Goal: Task Accomplishment & Management: Complete application form

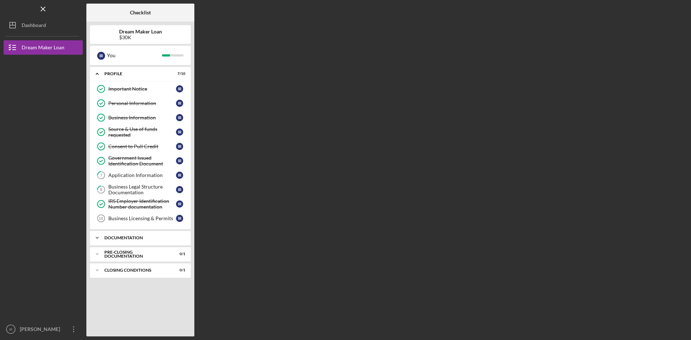
click at [96, 236] on icon "Icon/Expander" at bounding box center [97, 238] width 14 height 14
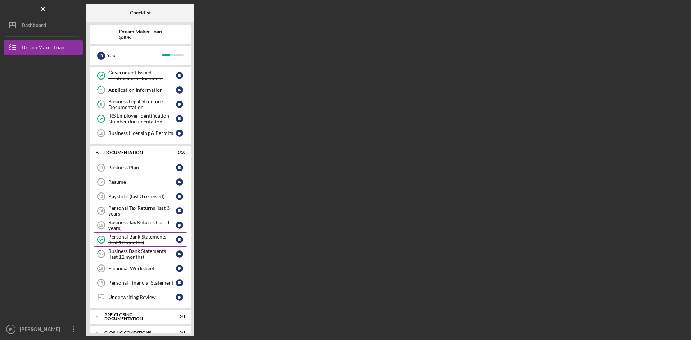
scroll to position [96, 0]
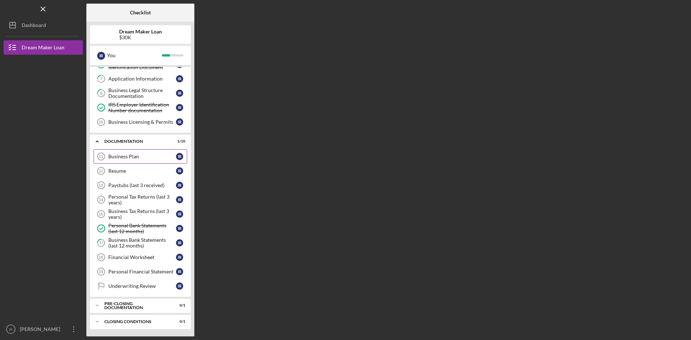
click at [130, 153] on link "Business Plan 11 Business Plan I R" at bounding box center [141, 156] width 94 height 14
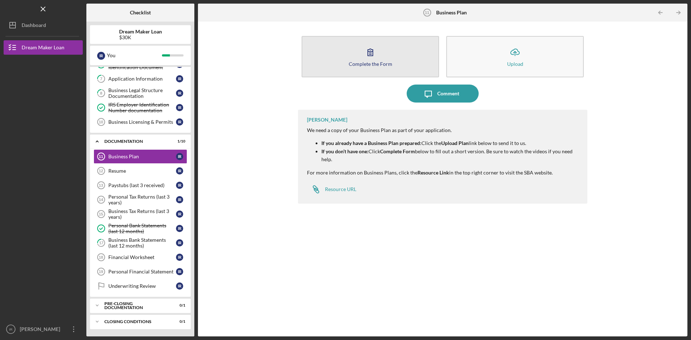
click at [374, 57] on icon "button" at bounding box center [370, 52] width 18 height 18
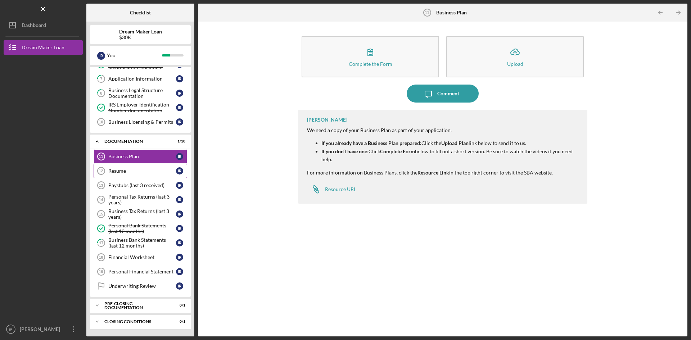
click at [132, 170] on div "Resume" at bounding box center [142, 171] width 68 height 6
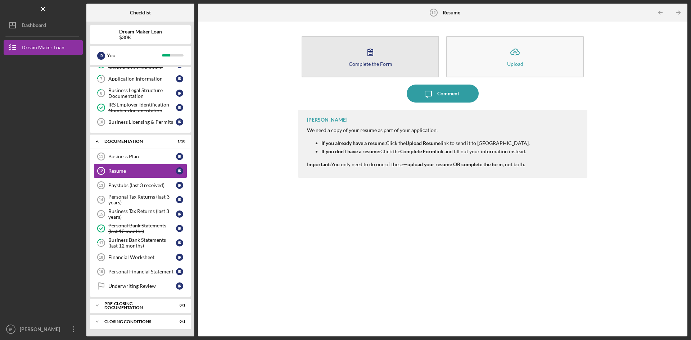
click at [395, 59] on button "Complete the Form Form" at bounding box center [371, 56] width 138 height 41
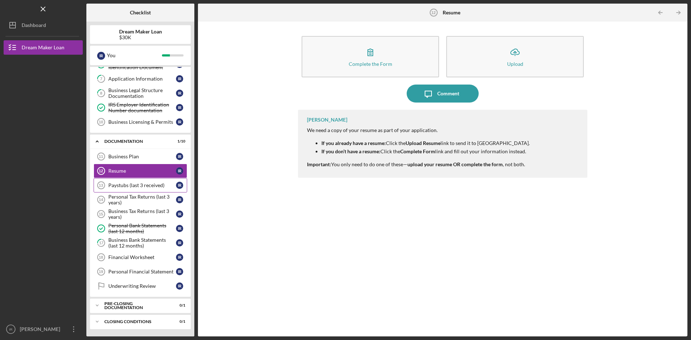
click at [134, 185] on div "Paystubs (last 3 received)" at bounding box center [142, 186] width 68 height 6
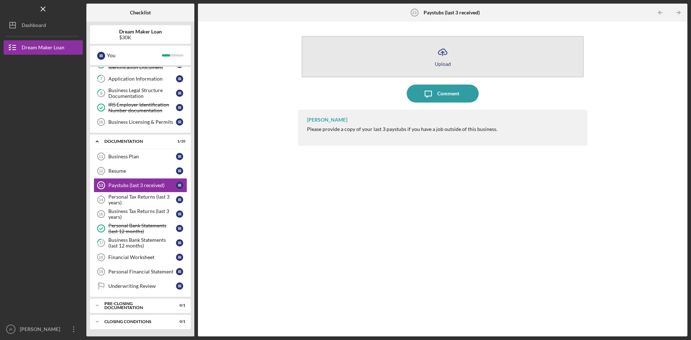
click at [444, 58] on icon "Icon/Upload" at bounding box center [443, 52] width 18 height 18
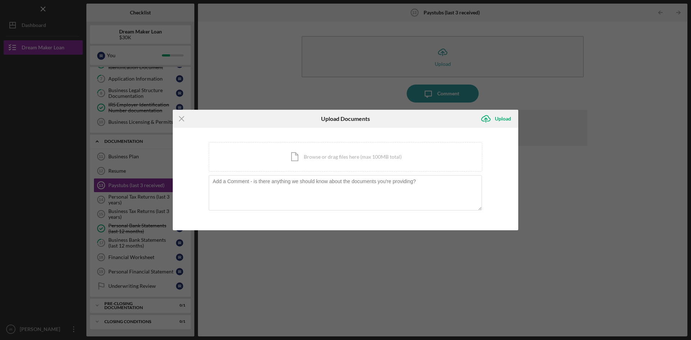
click at [342, 250] on div "Icon/Menu Close Upload Documents Icon/Upload Upload You're uploading documents …" at bounding box center [345, 170] width 691 height 340
click at [584, 101] on div "Icon/Menu Close Upload Documents Icon/Upload Upload You're uploading documents …" at bounding box center [345, 170] width 691 height 340
click at [499, 118] on div "Upload" at bounding box center [503, 119] width 16 height 14
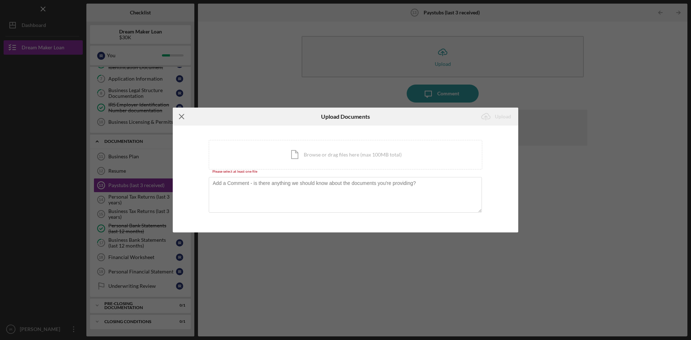
click at [183, 115] on icon "Icon/Menu Close" at bounding box center [182, 117] width 18 height 18
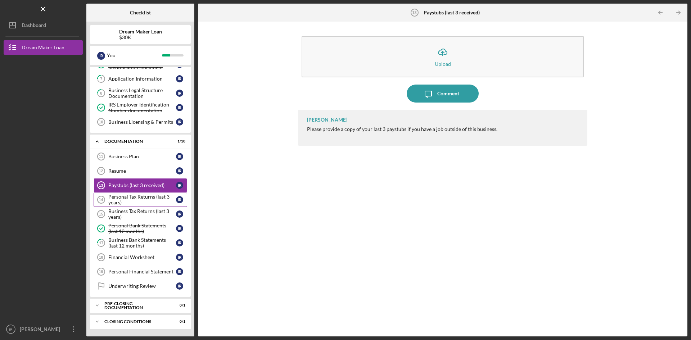
click at [137, 198] on div "Personal Tax Returns (last 3 years)" at bounding box center [142, 200] width 68 height 12
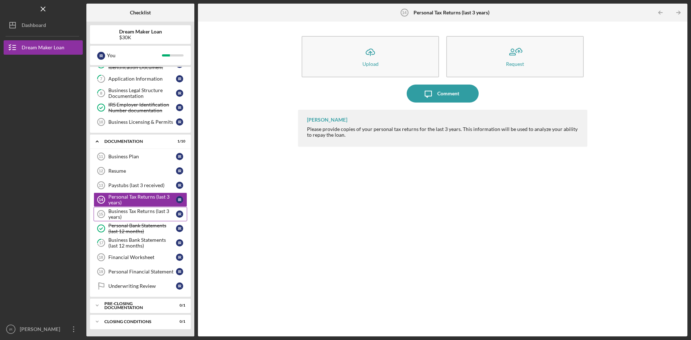
click at [145, 211] on div "Business Tax Returns (last 3 years)" at bounding box center [142, 214] width 68 height 12
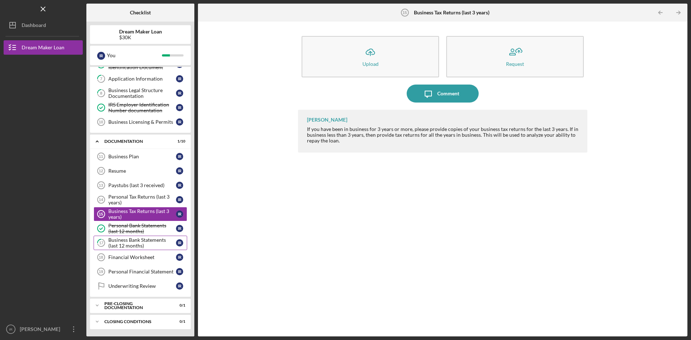
click at [144, 246] on div "Business Bank Statements (last 12 months)" at bounding box center [142, 243] width 68 height 12
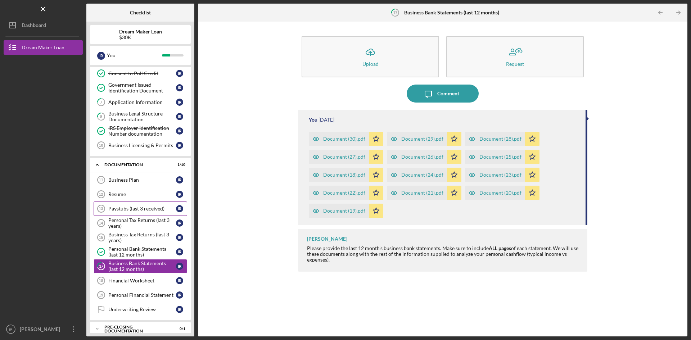
scroll to position [60, 0]
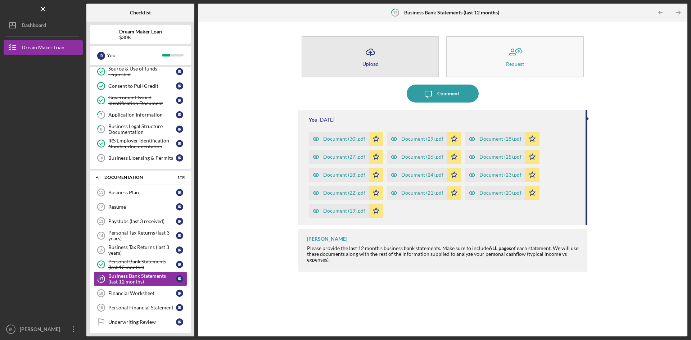
click at [374, 52] on icon "Icon/Upload" at bounding box center [370, 52] width 18 height 18
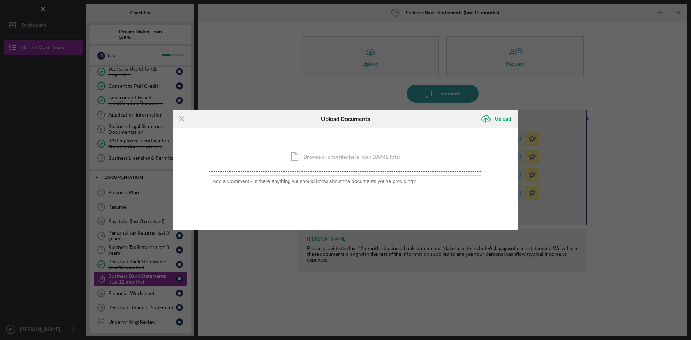
click at [280, 148] on div "Icon/Document Browse or drag files here (max 100MB total) Tap to choose files o…" at bounding box center [346, 157] width 274 height 30
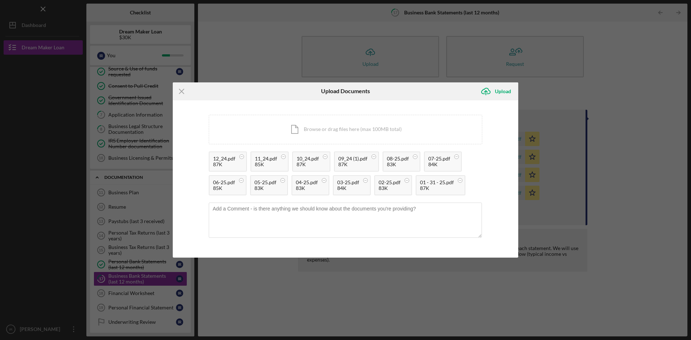
click at [607, 89] on div "Icon/Menu Close Upload Documents Icon/Upload Upload You're uploading documents …" at bounding box center [345, 170] width 691 height 340
click at [221, 37] on div "Icon/Menu Close Upload Documents Icon/Upload Upload You're uploading documents …" at bounding box center [345, 170] width 691 height 340
click at [545, 293] on div "Icon/Menu Close Upload Documents Icon/Upload Upload You're uploading documents …" at bounding box center [345, 170] width 691 height 340
click at [498, 91] on div "Upload" at bounding box center [503, 91] width 16 height 14
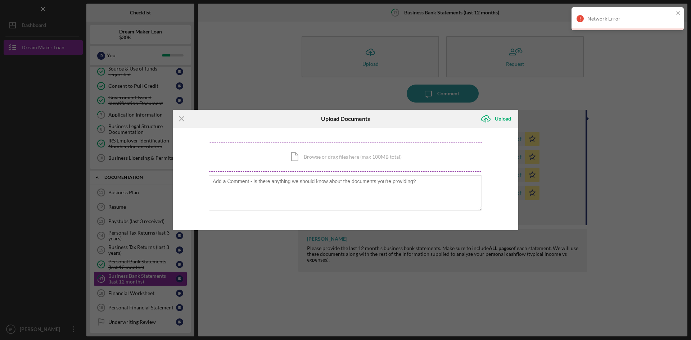
click at [285, 156] on div "Icon/Document Browse or drag files here (max 100MB total) Tap to choose files o…" at bounding box center [346, 157] width 274 height 30
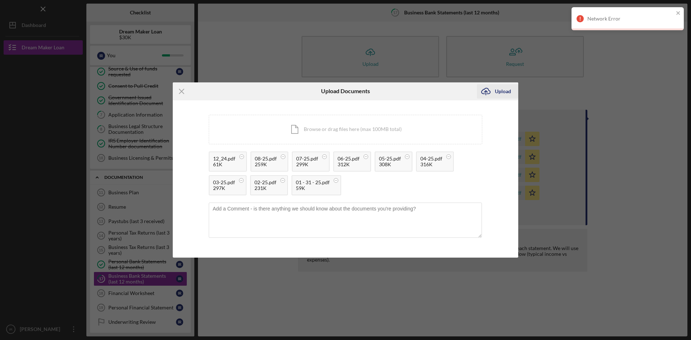
click at [491, 91] on icon "Icon/Upload" at bounding box center [486, 91] width 18 height 18
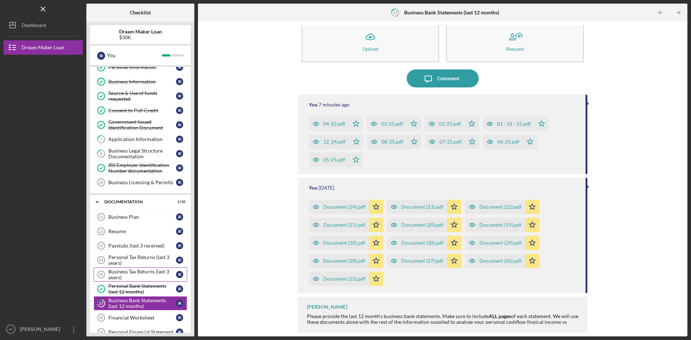
scroll to position [72, 0]
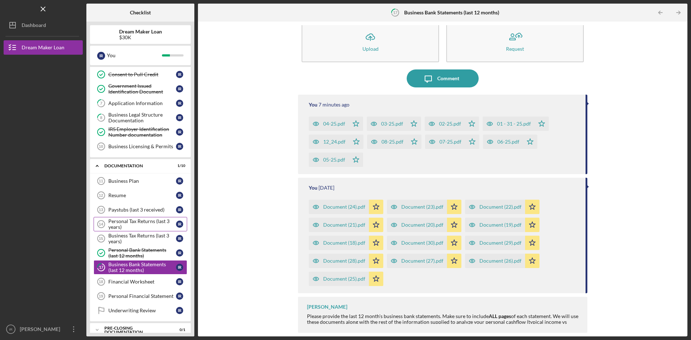
click at [139, 221] on div "Personal Tax Returns (last 3 years)" at bounding box center [142, 225] width 68 height 12
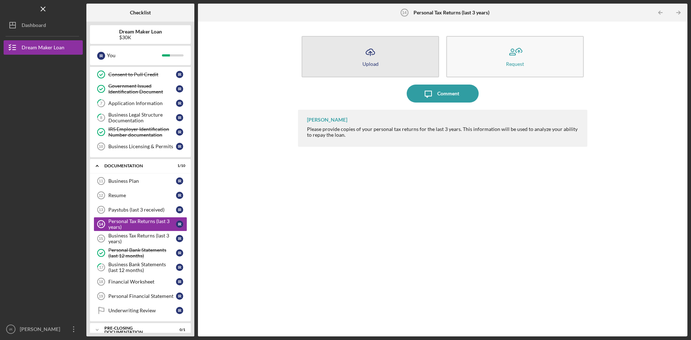
click at [374, 54] on icon "button" at bounding box center [370, 51] width 9 height 5
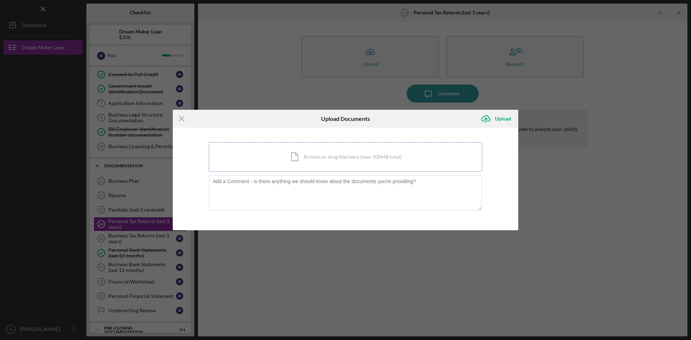
click at [282, 149] on div "Icon/Document Browse or drag files here (max 100MB total) Tap to choose files o…" at bounding box center [346, 157] width 274 height 30
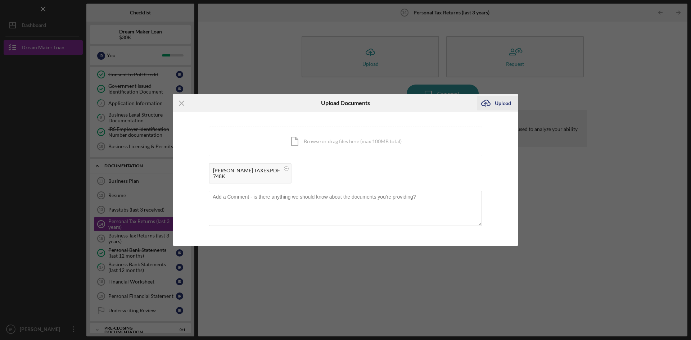
click at [501, 102] on div "Upload" at bounding box center [503, 103] width 16 height 14
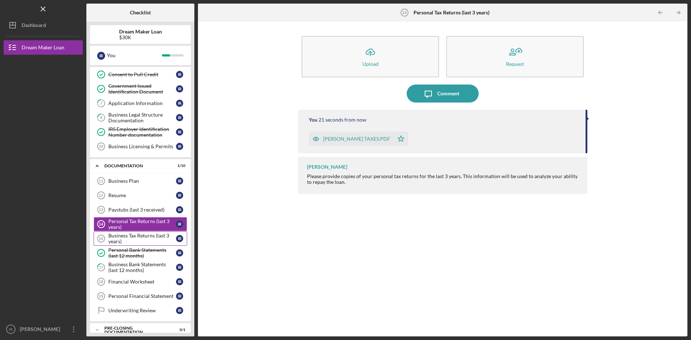
click at [143, 237] on div "Business Tax Returns (last 3 years)" at bounding box center [142, 239] width 68 height 12
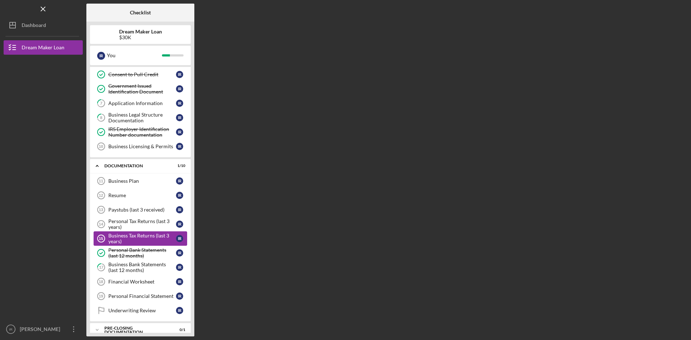
click at [143, 237] on div "Business Tax Returns (last 3 years)" at bounding box center [142, 239] width 68 height 12
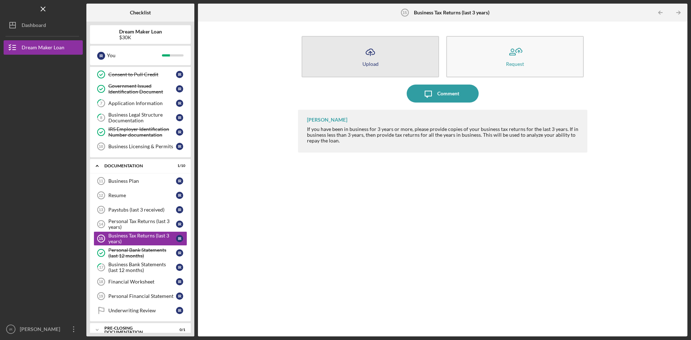
click at [368, 54] on icon "Icon/Upload" at bounding box center [370, 52] width 18 height 18
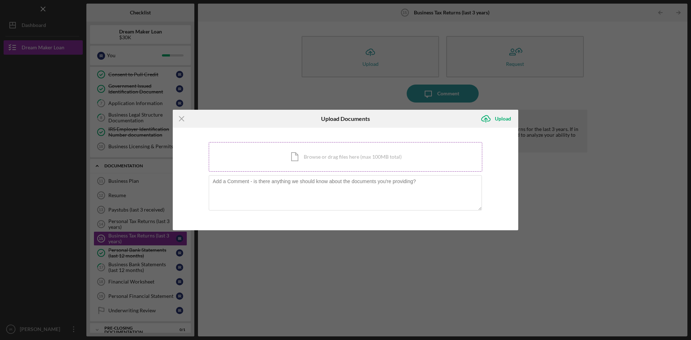
click at [299, 148] on div "Icon/Document Browse or drag files here (max 100MB total) Tap to choose files o…" at bounding box center [346, 157] width 274 height 30
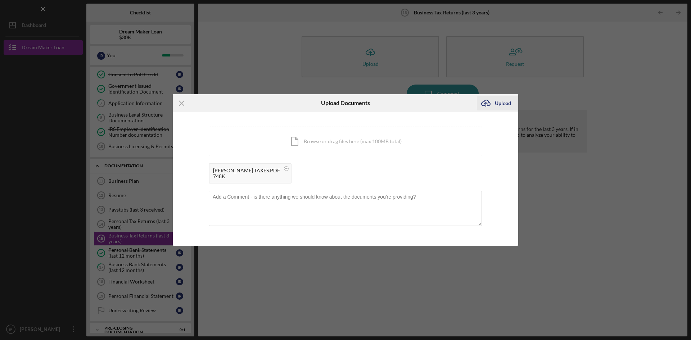
click at [502, 104] on div "Upload" at bounding box center [503, 103] width 16 height 14
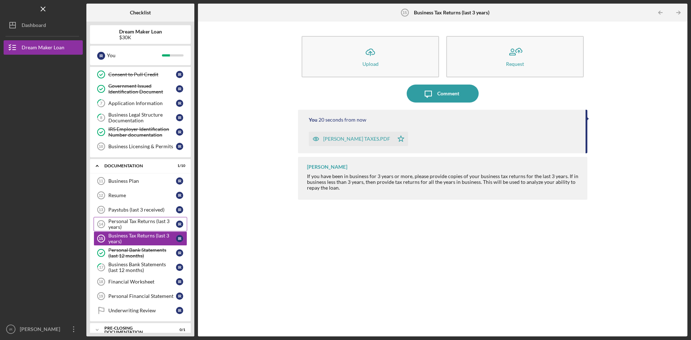
scroll to position [96, 0]
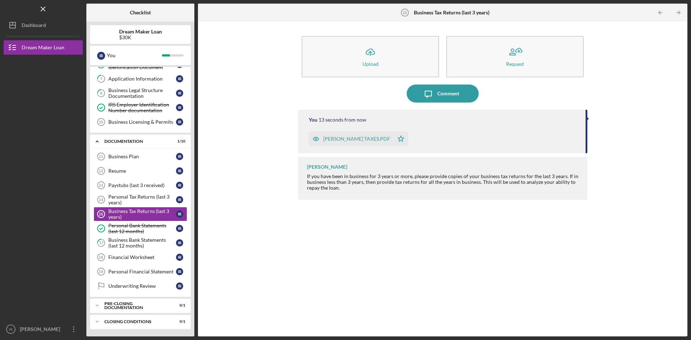
click at [314, 282] on div "You 13 seconds from now [PERSON_NAME] TAXES.PDF Icon/Star [PERSON_NAME] If you …" at bounding box center [442, 218] width 289 height 216
click at [96, 305] on polyline at bounding box center [97, 305] width 2 height 1
click at [96, 305] on icon "Icon/Expander" at bounding box center [97, 305] width 14 height 14
click at [120, 324] on div "Closing Conditions" at bounding box center [142, 322] width 77 height 4
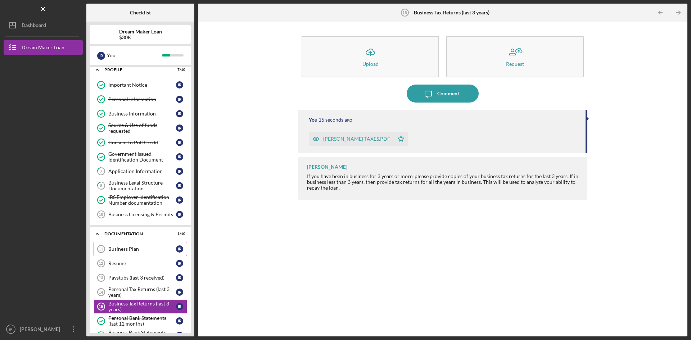
scroll to position [0, 0]
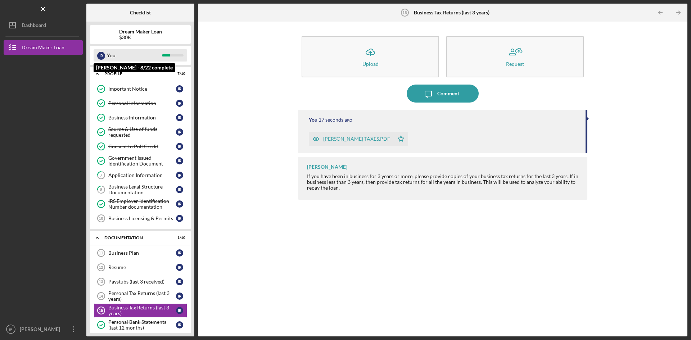
click at [125, 58] on div "You" at bounding box center [134, 55] width 55 height 12
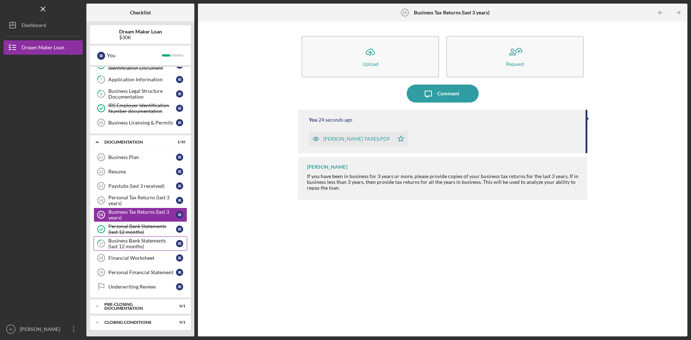
scroll to position [96, 0]
click at [265, 279] on div "Icon/Upload Upload Request Icon/Message Comment You 25 seconds ago [PERSON_NAME…" at bounding box center [443, 179] width 482 height 308
click at [497, 275] on div "You 28 seconds ago [PERSON_NAME] TAXES.PDF Icon/Star [PERSON_NAME] If you have …" at bounding box center [442, 218] width 289 height 216
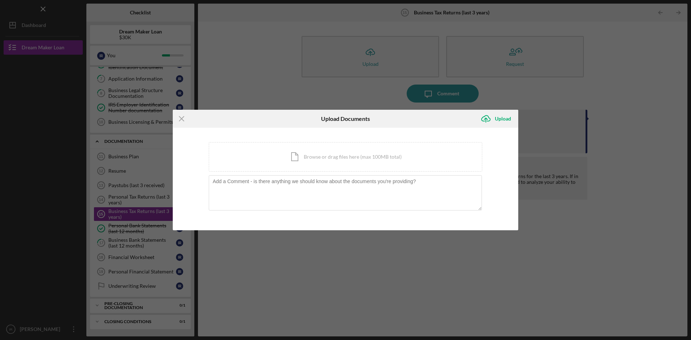
click at [431, 235] on div "Icon/Menu Close Upload Documents Icon/Upload Upload You're uploading documents …" at bounding box center [345, 170] width 691 height 340
click at [181, 118] on icon "Icon/Menu Close" at bounding box center [182, 119] width 18 height 18
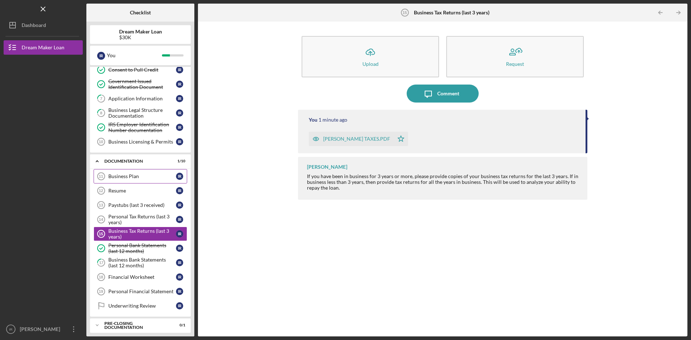
scroll to position [96, 0]
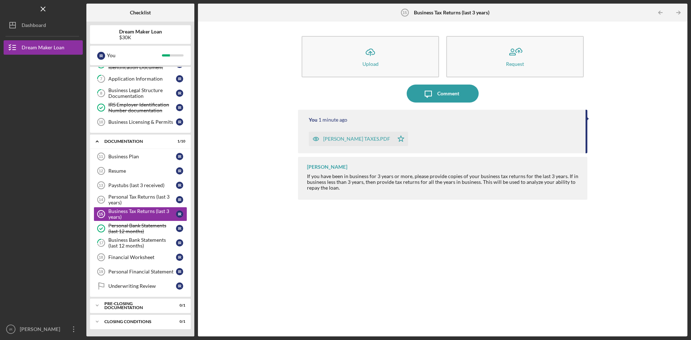
click at [241, 144] on div "Icon/Upload Upload Request Icon/Message Comment You 1 minute ago [PERSON_NAME] …" at bounding box center [443, 179] width 482 height 308
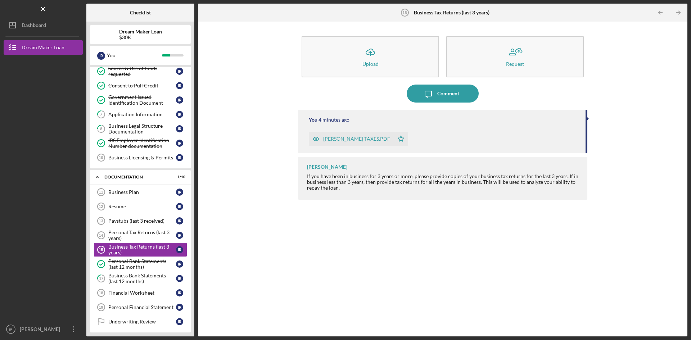
scroll to position [0, 0]
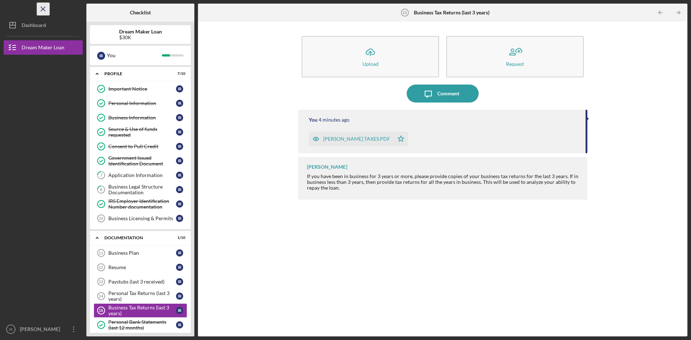
click at [44, 7] on icon "Icon/Menu Close" at bounding box center [43, 9] width 16 height 16
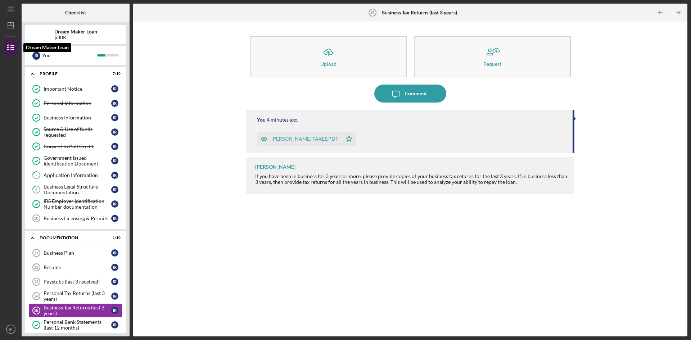
click at [9, 46] on icon "button" at bounding box center [11, 48] width 18 height 18
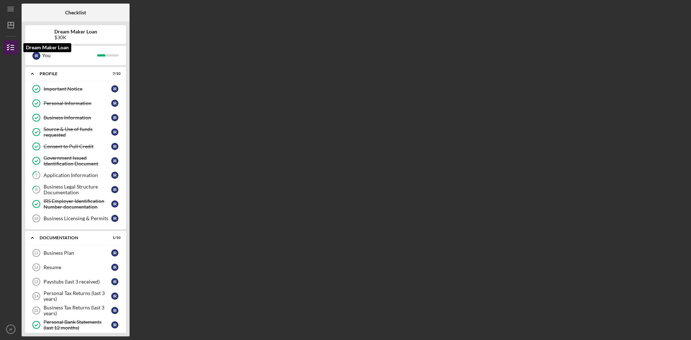
click at [12, 47] on icon "button" at bounding box center [11, 48] width 18 height 18
click at [12, 25] on line "button" at bounding box center [11, 25] width 6 height 0
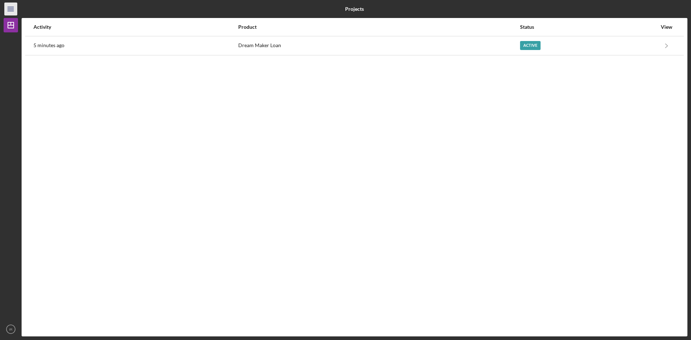
click at [10, 8] on icon "Icon/Menu" at bounding box center [11, 9] width 16 height 16
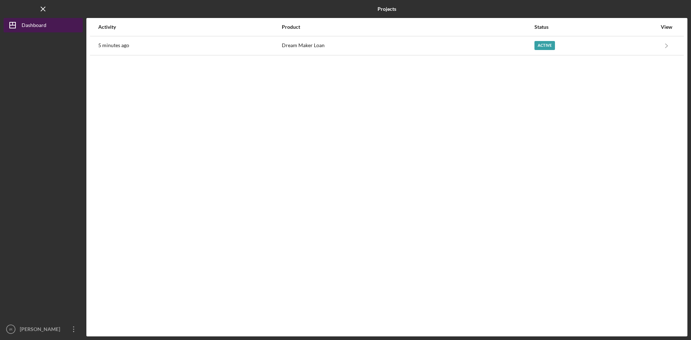
click at [15, 27] on polygon "button" at bounding box center [13, 25] width 6 height 6
click at [28, 26] on div "Dashboard" at bounding box center [34, 26] width 25 height 16
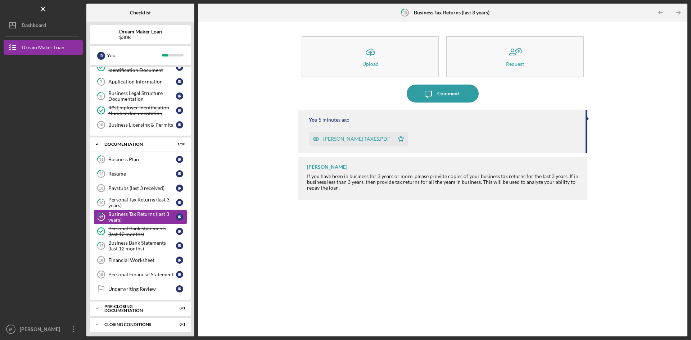
scroll to position [96, 0]
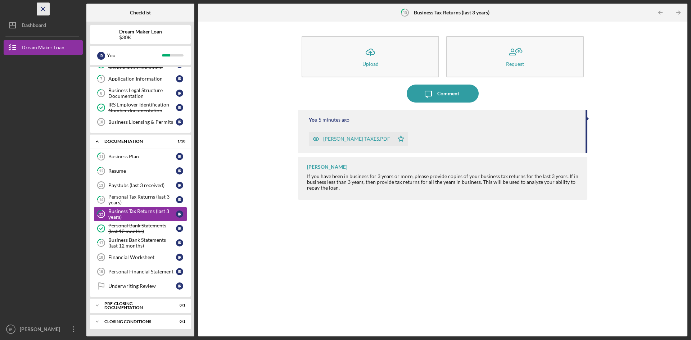
click at [43, 8] on icon "Icon/Menu Close" at bounding box center [43, 9] width 16 height 16
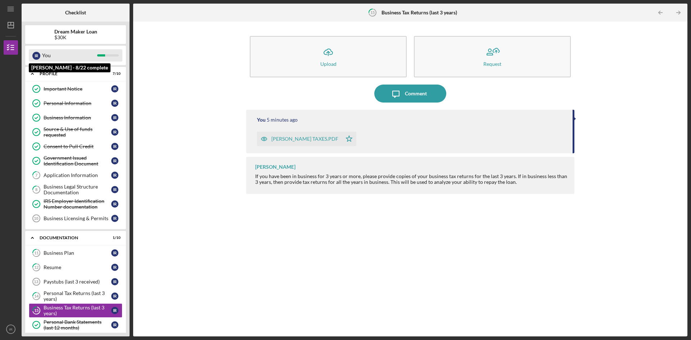
click at [41, 55] on div "I R You" at bounding box center [76, 55] width 94 height 12
click at [42, 54] on div "I R You" at bounding box center [76, 55] width 94 height 12
click at [105, 54] on div "I R You" at bounding box center [76, 55] width 94 height 12
click at [49, 59] on div "You" at bounding box center [69, 55] width 55 height 12
click at [12, 7] on line "button" at bounding box center [11, 7] width 6 height 0
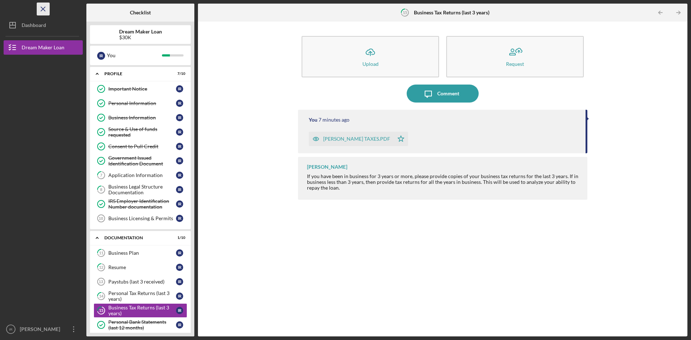
click at [44, 6] on icon "Icon/Menu Close" at bounding box center [43, 9] width 16 height 16
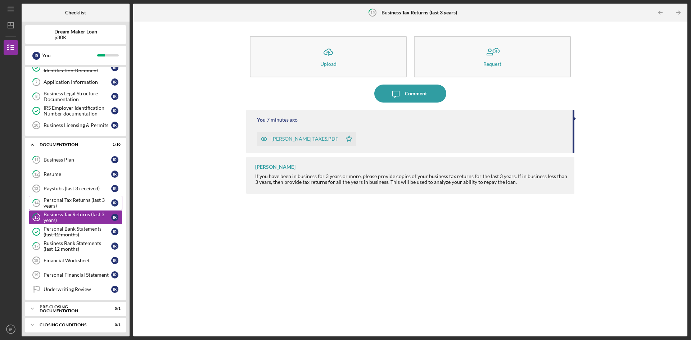
scroll to position [96, 0]
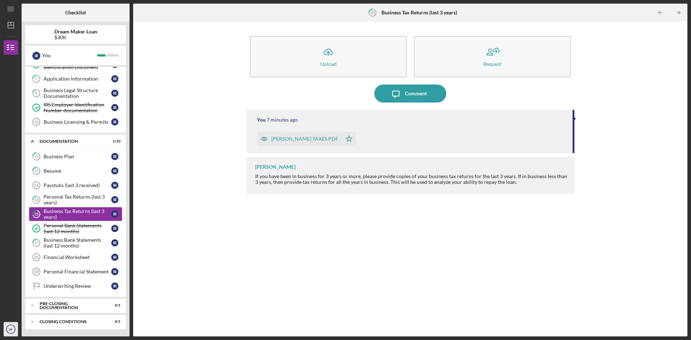
click at [12, 330] on text "IR" at bounding box center [11, 330] width 4 height 4
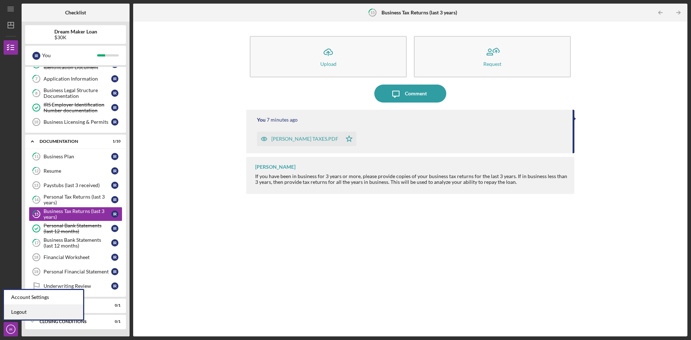
click at [23, 312] on link "Logout" at bounding box center [43, 312] width 79 height 15
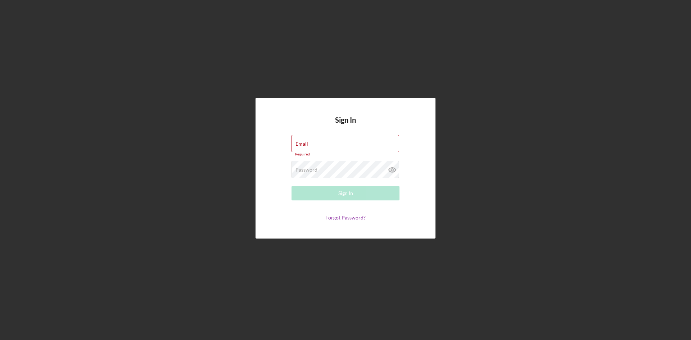
click at [264, 280] on div "Sign In Email Required Password Required Sign In Forgot Password?" at bounding box center [346, 168] width 684 height 337
